Goal: Task Accomplishment & Management: Use online tool/utility

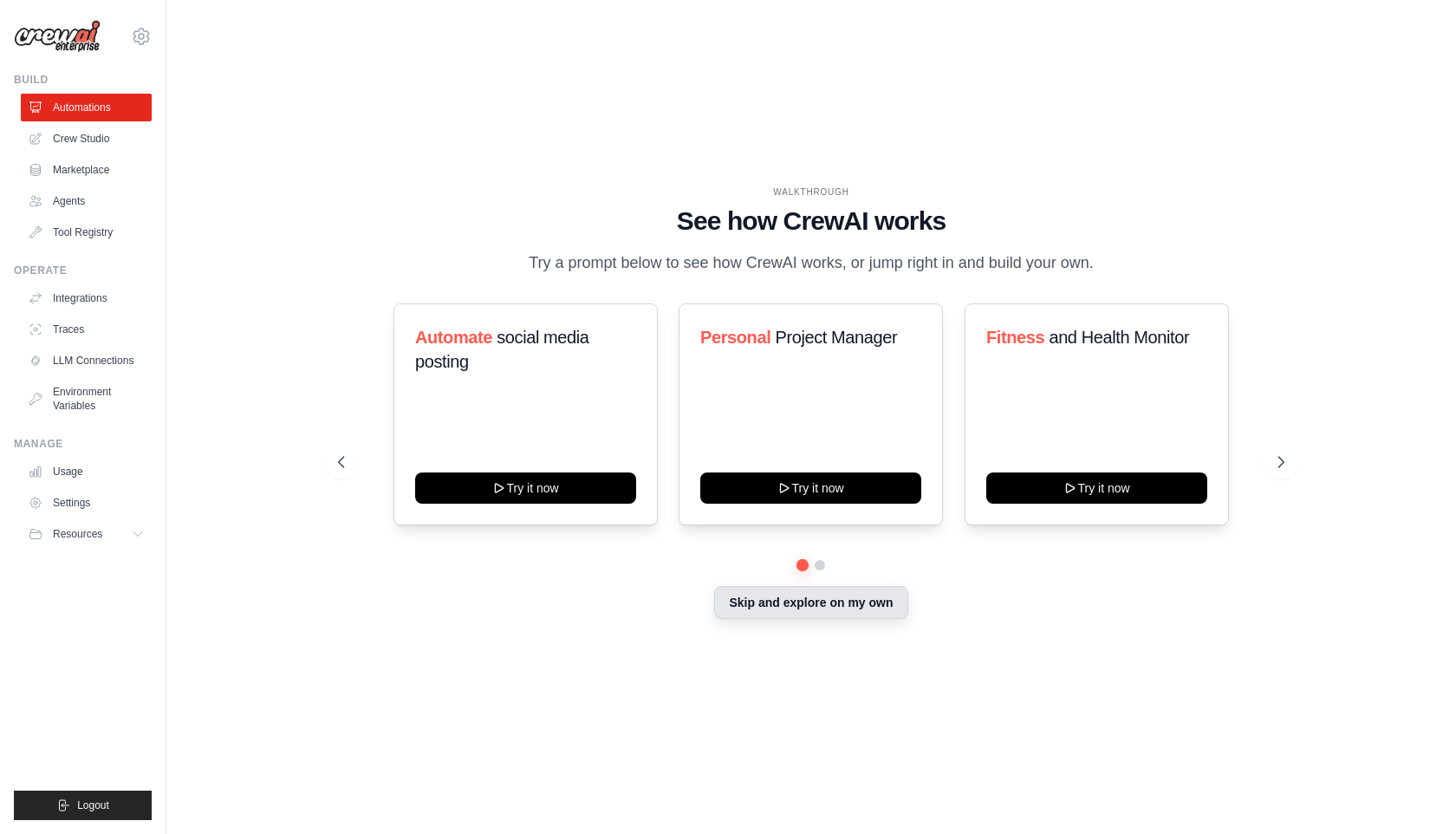
click at [815, 602] on button "Skip and explore on my own" at bounding box center [811, 603] width 193 height 33
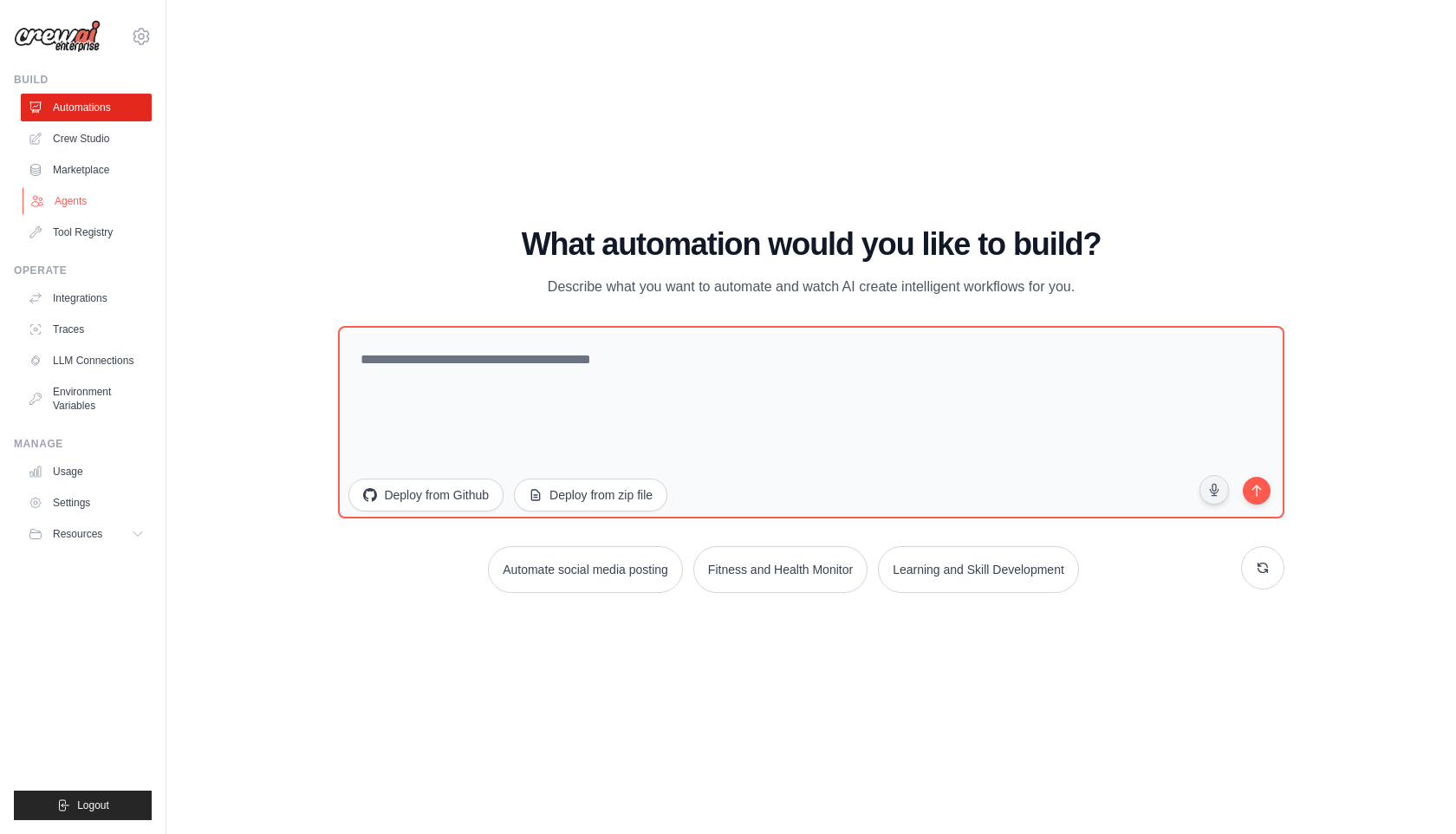
click at [95, 202] on link "Agents" at bounding box center [88, 201] width 131 height 28
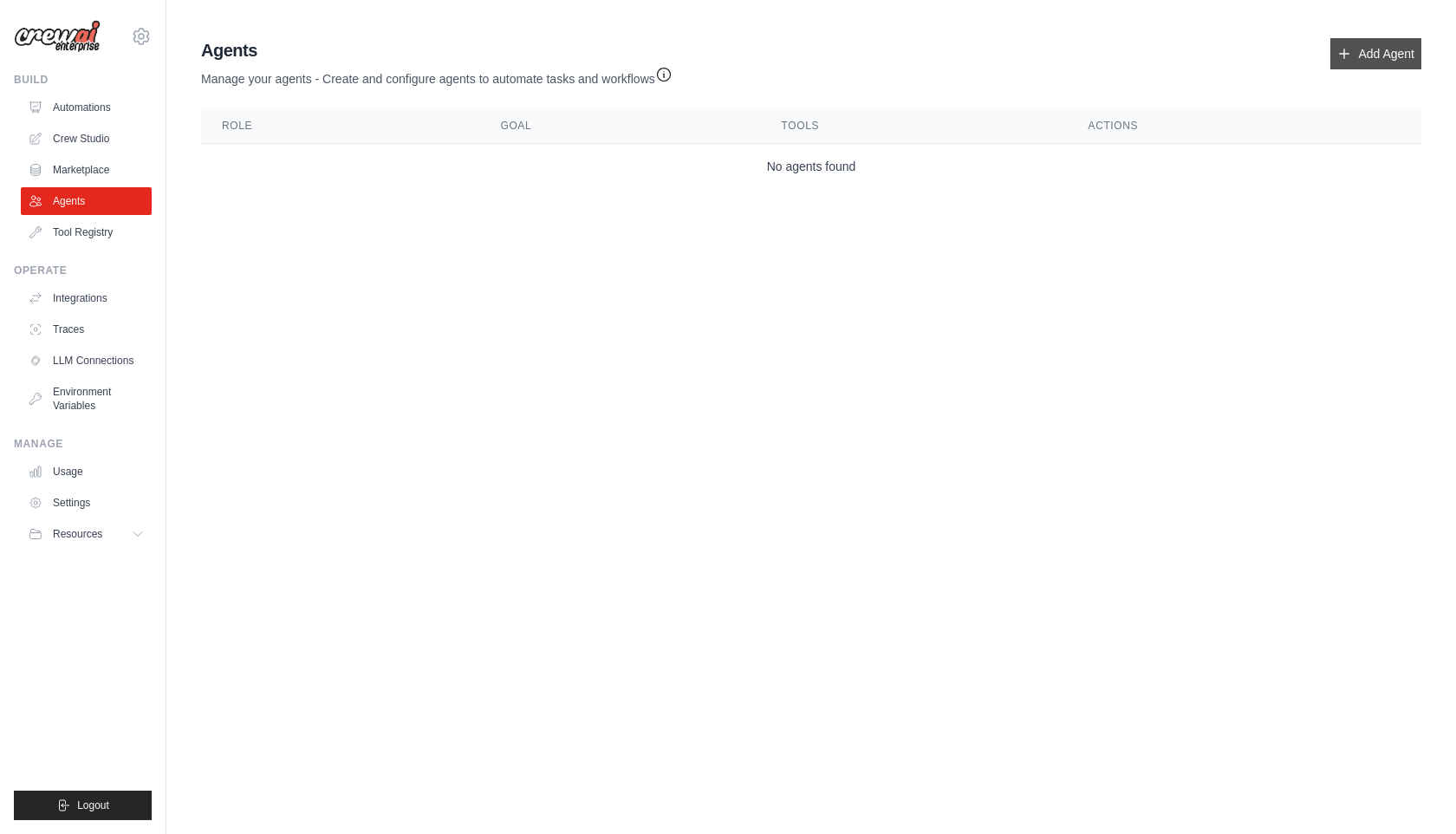
click at [1374, 56] on link "Add Agent" at bounding box center [1376, 54] width 91 height 31
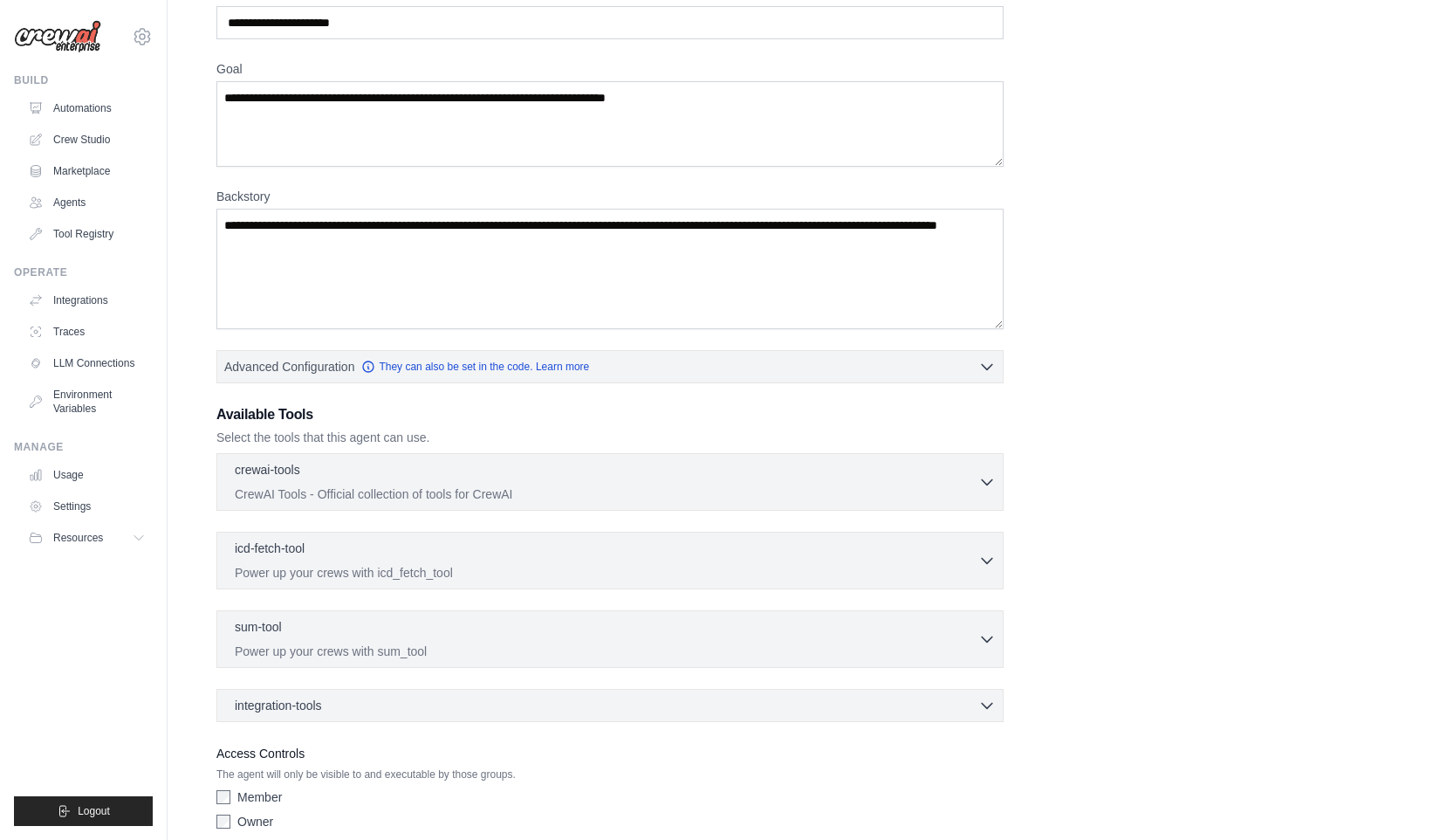
scroll to position [176, 0]
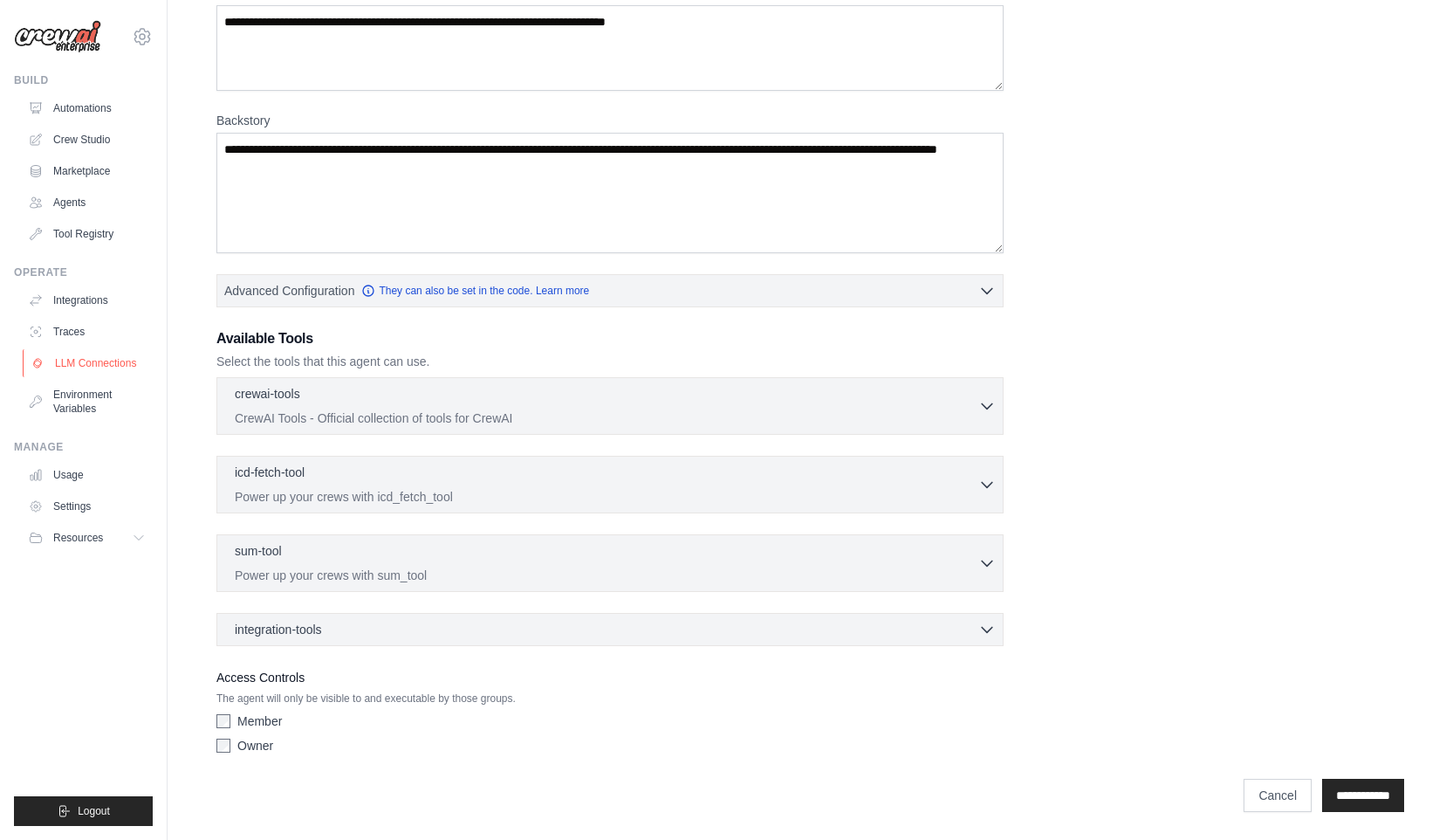
click at [108, 367] on link "LLM Connections" at bounding box center [88, 363] width 132 height 28
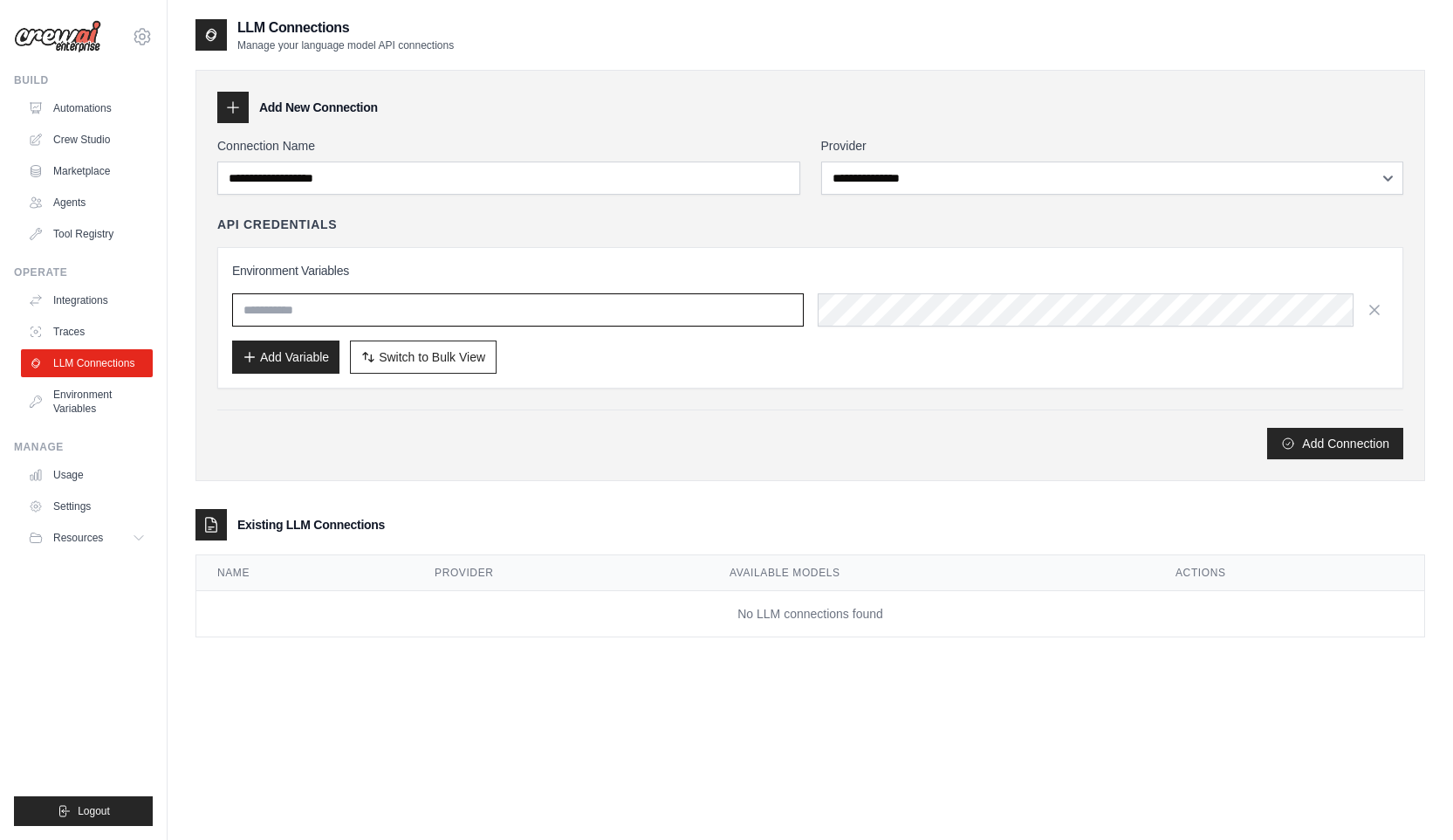
click at [332, 305] on input "text" at bounding box center [518, 310] width 572 height 33
